Goal: Information Seeking & Learning: Learn about a topic

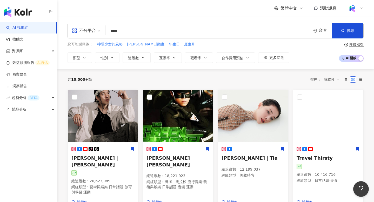
type input "****"
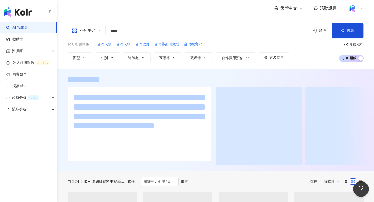
click at [64, 59] on div "不分平台 **** 台灣 搜尋 a7cc80bd-d519-4286-b144-d3e5170443cd 集合啦！台灣的美女們！ 71,204 追蹤者 syx…" at bounding box center [215, 43] width 317 height 40
click at [140, 59] on button "追蹤數" at bounding box center [137, 58] width 28 height 10
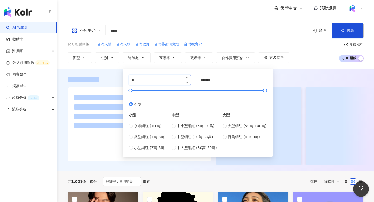
click at [153, 80] on input "*" at bounding box center [160, 80] width 62 height 10
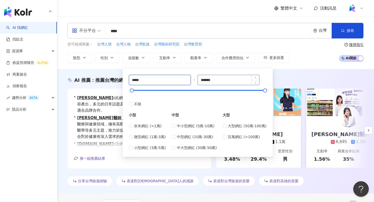
type input "*****"
click at [215, 81] on input "*******" at bounding box center [229, 80] width 62 height 10
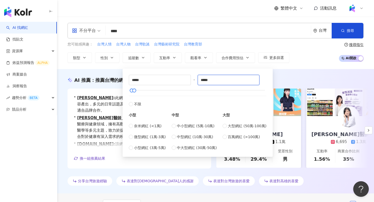
type input "*****"
click at [331, 80] on div "AI 推薦 ： 推薦台灣的網紅" at bounding box center [216, 80] width 296 height 6
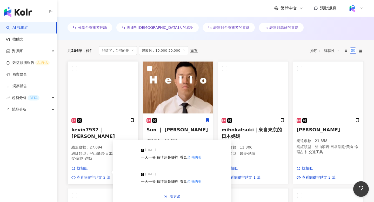
scroll to position [161, 0]
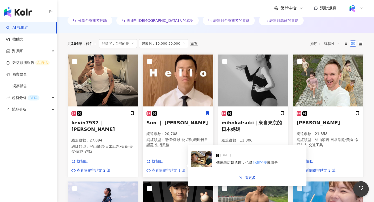
click at [178, 168] on span "查看關鍵字貼文 1 筆" at bounding box center [169, 170] width 34 height 5
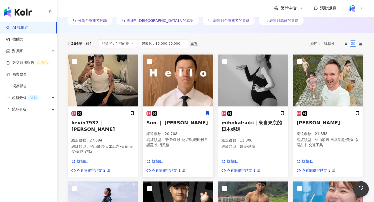
click at [190, 80] on img at bounding box center [178, 81] width 70 height 52
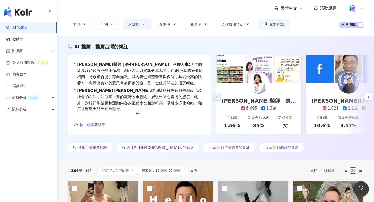
scroll to position [0, 0]
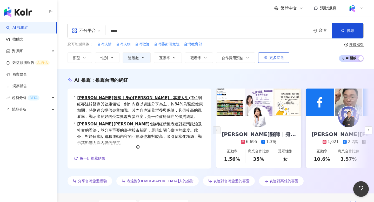
click at [282, 58] on span "更多篩選" at bounding box center [277, 58] width 15 height 4
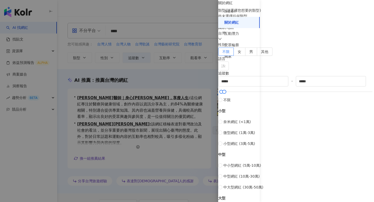
click at [314, 42] on div "台灣" at bounding box center [296, 35] width 156 height 11
click at [315, 102] on div "台灣" at bounding box center [322, 99] width 14 height 6
click at [192, 51] on div at bounding box center [187, 101] width 374 height 202
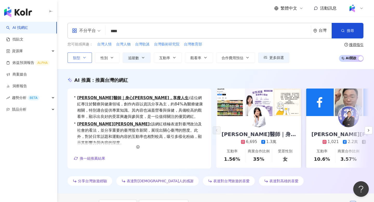
click at [80, 55] on button "類型" at bounding box center [80, 58] width 24 height 10
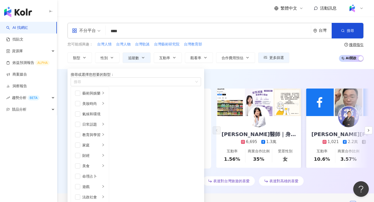
click at [86, 39] on div "不分平台 **** 台灣 搜尋 a7cc80bd-d519-4286-b144-d3e5170443cd 集合啦！台灣的美女們！ 71,204 追蹤者 syx…" at bounding box center [215, 43] width 317 height 40
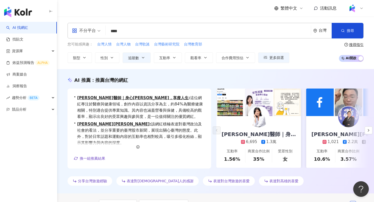
click at [86, 32] on div "不分平台" at bounding box center [84, 31] width 24 height 8
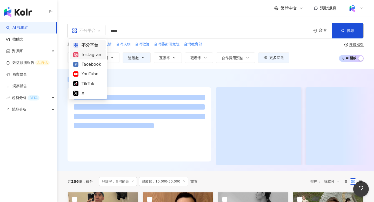
click at [85, 57] on div "Instagram" at bounding box center [87, 54] width 29 height 6
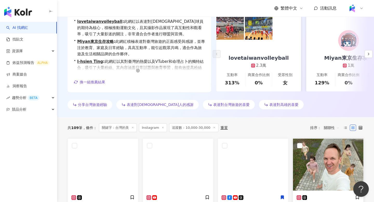
scroll to position [79, 0]
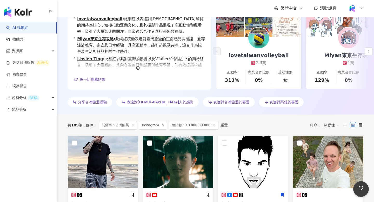
click at [334, 124] on span "關聯性" at bounding box center [332, 125] width 16 height 8
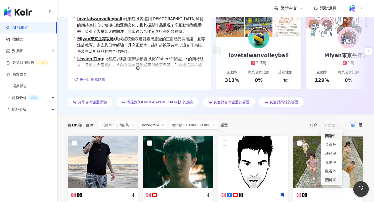
click at [328, 179] on div "關鍵字" at bounding box center [332, 180] width 13 height 6
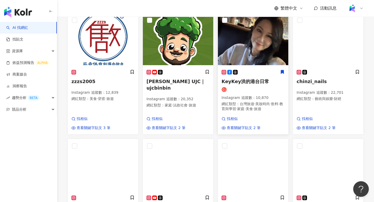
scroll to position [318, 0]
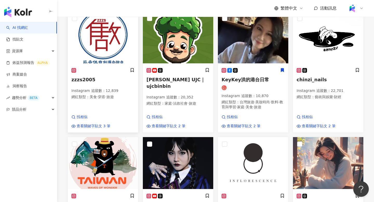
click at [86, 82] on span "zzzs2005" at bounding box center [83, 79] width 24 height 5
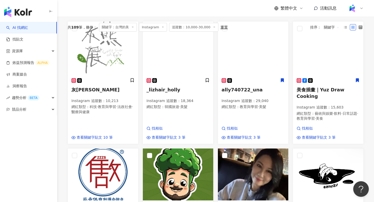
scroll to position [0, 0]
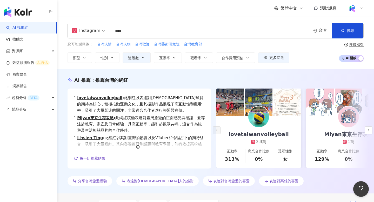
click at [171, 32] on input "****" at bounding box center [210, 31] width 197 height 10
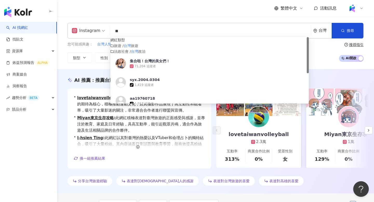
type input "*"
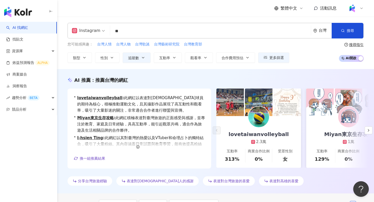
type input "*"
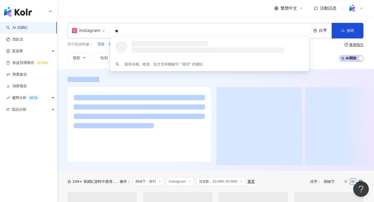
type input "*"
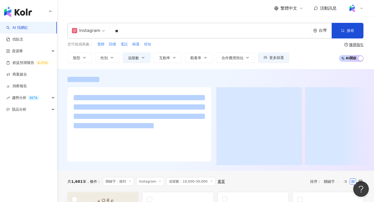
type input "**"
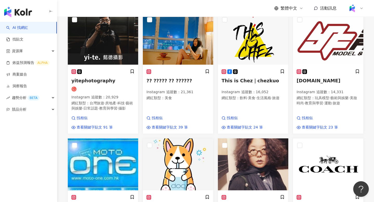
scroll to position [167, 0]
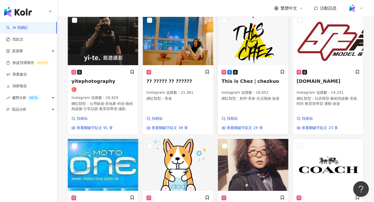
click at [255, 84] on span "This is Chez｜chezkuo" at bounding box center [250, 81] width 57 height 5
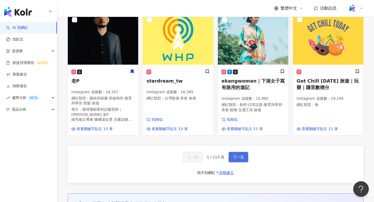
scroll to position [443, 0]
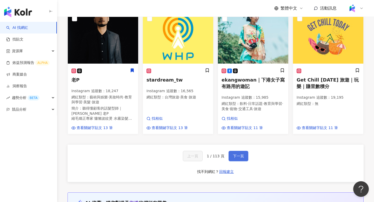
click at [236, 158] on span "下一頁" at bounding box center [238, 156] width 11 height 4
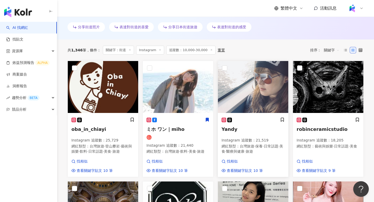
scroll to position [165, 0]
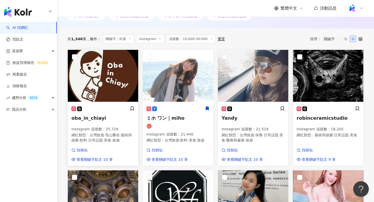
click at [93, 119] on span "oba_in_chiayi" at bounding box center [88, 117] width 35 height 5
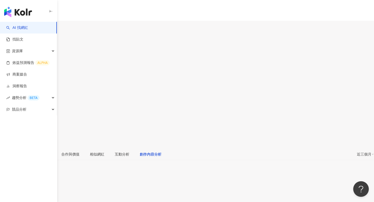
scroll to position [1549, 0]
click at [148, 152] on div "創作內容分析" at bounding box center [137, 155] width 22 height 6
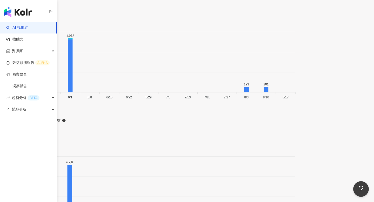
scroll to position [1580, 0]
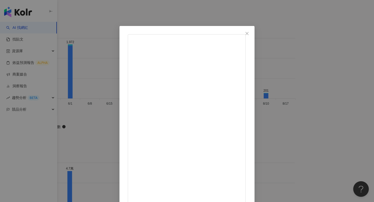
click at [335, 111] on div "Sun 2025/8/8 那天清晨在上班的路上，我被一台1:1的Tomica撞到 #vfxartist #sunchaku #tomica #トミカ #台南 …" at bounding box center [187, 101] width 374 height 202
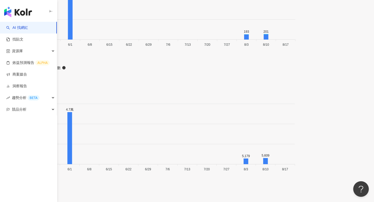
scroll to position [1643, 0]
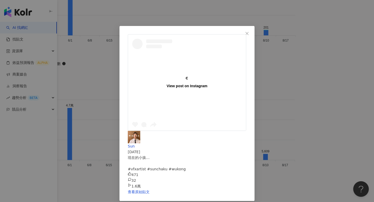
click at [321, 120] on div "View post on Instagram Sun 2024/9/12 現在的小孩… #vfxartist #sunchaku #wukong 471 32…" at bounding box center [187, 101] width 374 height 202
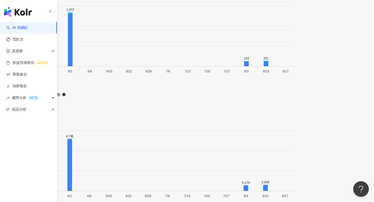
scroll to position [1607, 0]
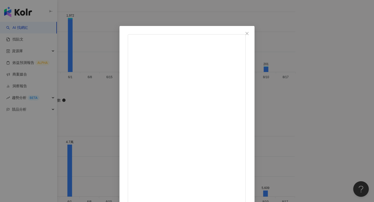
click at [329, 101] on div "Sun 2025/8/8 那天清晨在上班的路上，我被一台1:1的Tomica撞到 #vfxartist #sunchaku #tomica #トミカ #台南 …" at bounding box center [187, 101] width 374 height 202
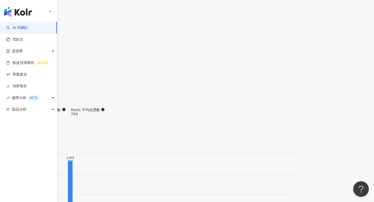
scroll to position [1433, 0]
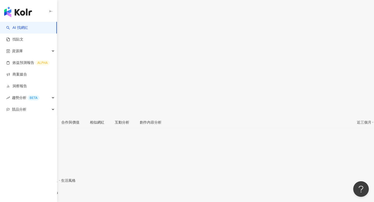
click at [46, 195] on div "https://www.instagram.com/sunchaku/" at bounding box center [25, 197] width 41 height 4
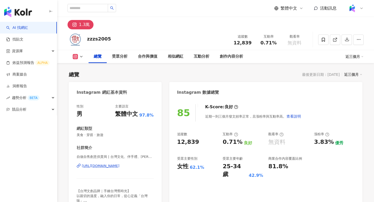
click at [118, 165] on div "https://www.instagram.com/zzzs2005/" at bounding box center [101, 166] width 38 height 5
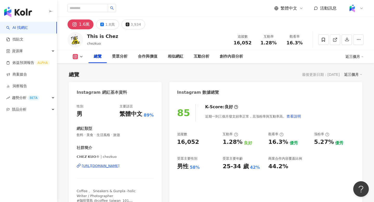
click at [120, 166] on div "https://www.instagram.com/chezkuo/" at bounding box center [101, 166] width 38 height 5
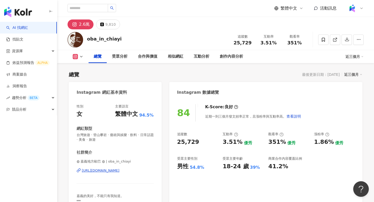
click at [116, 172] on div "[URL][DOMAIN_NAME]" at bounding box center [101, 170] width 38 height 5
